Goal: Entertainment & Leisure: Consume media (video, audio)

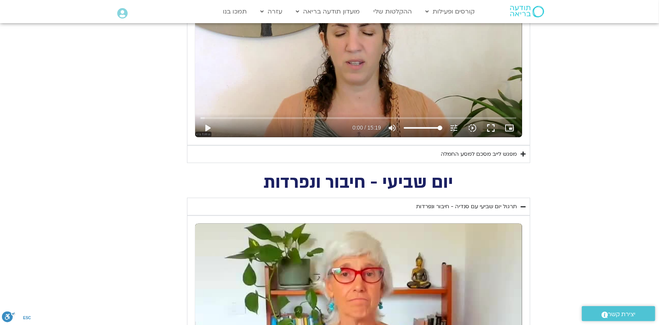
scroll to position [463, 0]
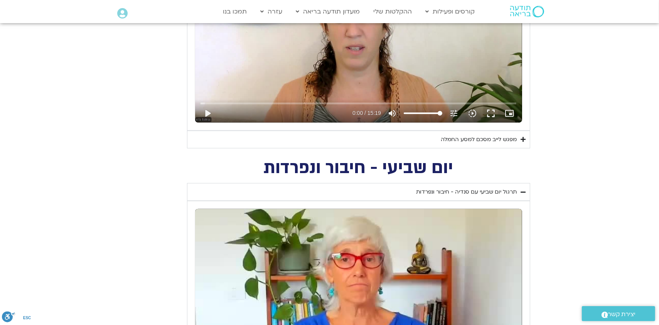
click at [491, 140] on div "מפגש לייב מסכם למסע החמלה" at bounding box center [479, 139] width 76 height 9
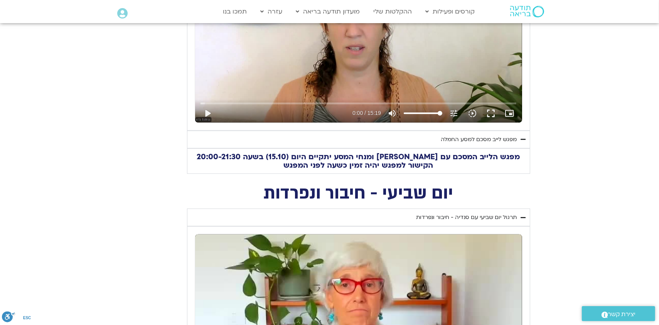
click at [484, 142] on div "מפגש לייב מסכם למסע החמלה" at bounding box center [479, 139] width 76 height 9
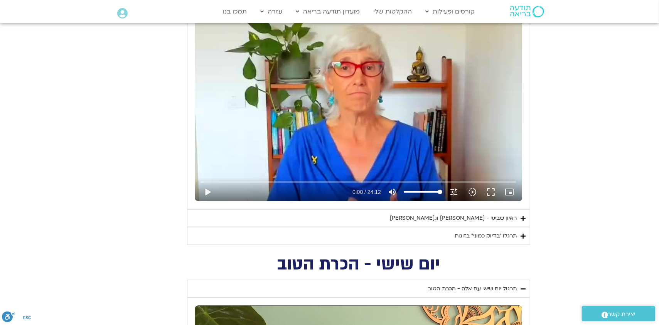
scroll to position [732, 0]
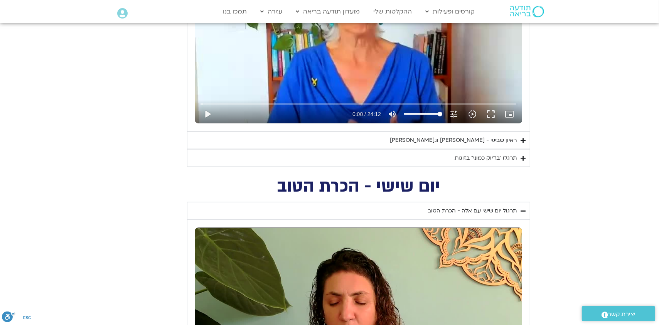
click at [484, 142] on div "ראיון שביעי - [PERSON_NAME] וג[PERSON_NAME]" at bounding box center [453, 140] width 127 height 9
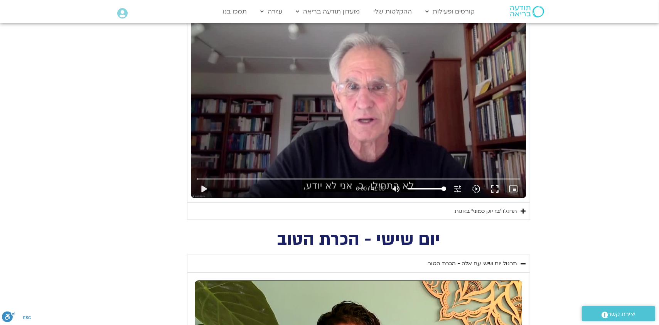
scroll to position [887, 0]
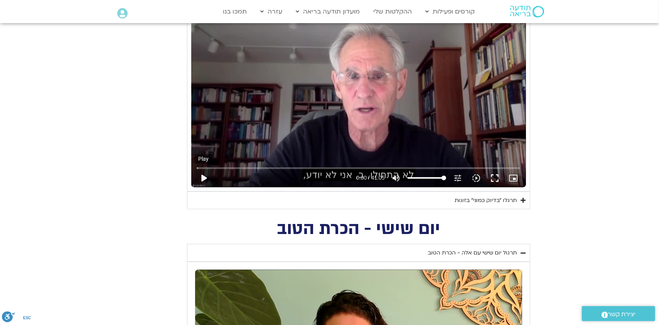
click at [203, 178] on button "play_arrow" at bounding box center [203, 178] width 19 height 19
click at [476, 177] on icon "slow_motion_video" at bounding box center [476, 178] width 9 height 9
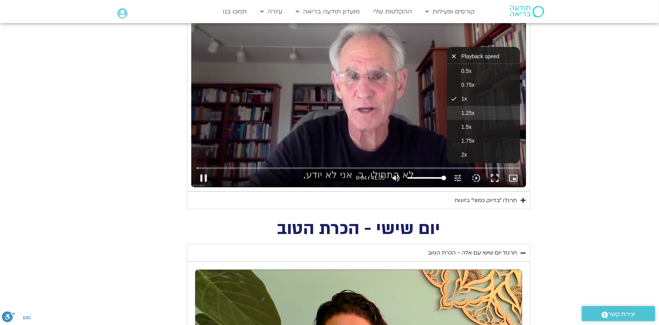
click at [481, 108] on button "1.25x" at bounding box center [483, 113] width 73 height 14
click at [494, 179] on button "fullscreen" at bounding box center [495, 178] width 19 height 19
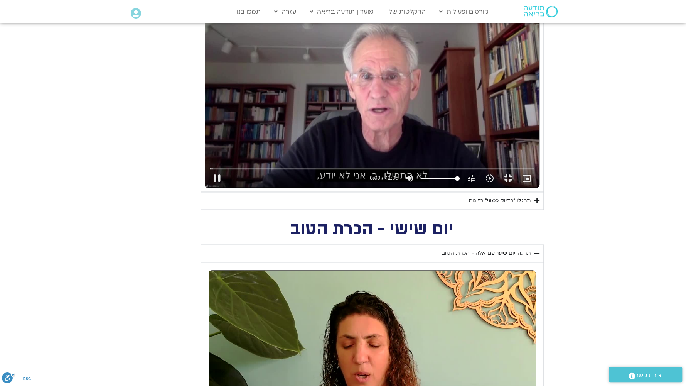
type input "9.878704"
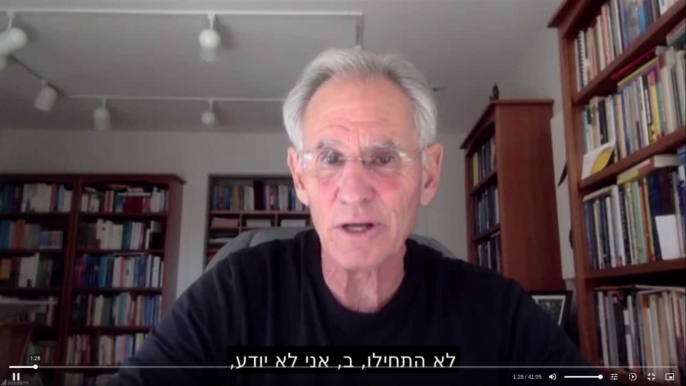
click at [35, 325] on input "Seek" at bounding box center [343, 366] width 668 height 5
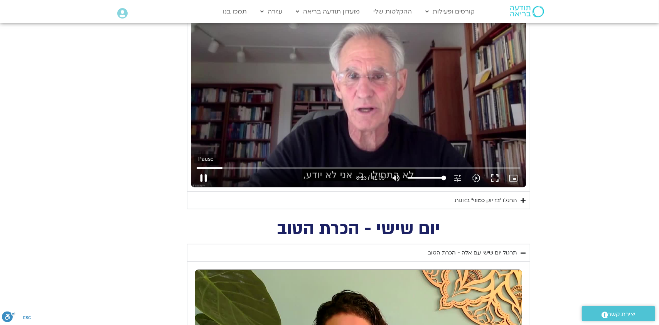
click at [202, 180] on button "pause" at bounding box center [203, 178] width 19 height 19
click at [206, 176] on button "play_arrow" at bounding box center [203, 178] width 19 height 19
click at [476, 176] on icon "slow_motion_video" at bounding box center [476, 178] width 9 height 9
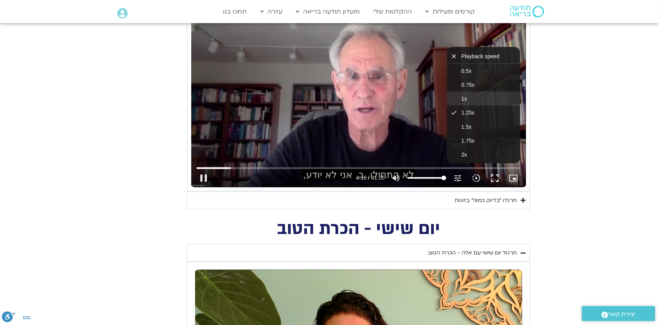
click at [469, 100] on button "1x" at bounding box center [483, 99] width 73 height 14
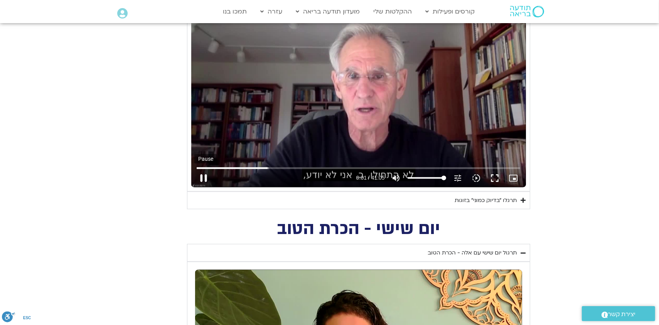
click at [200, 178] on button "pause" at bounding box center [203, 178] width 19 height 19
type input "542.243121"
